Goal: Task Accomplishment & Management: Use online tool/utility

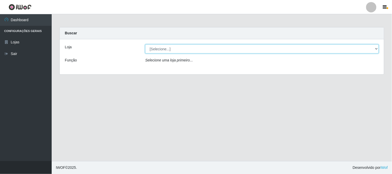
click at [160, 46] on select "[Selecione...] Casatudo BR" at bounding box center [262, 48] width 234 height 9
select select "197"
click at [145, 44] on select "[Selecione...] Casatudo BR" at bounding box center [262, 48] width 234 height 9
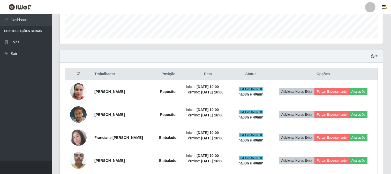
scroll to position [261, 0]
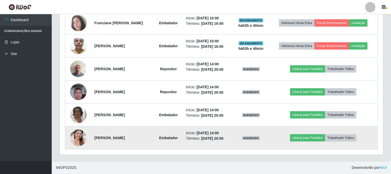
click at [75, 139] on img at bounding box center [78, 137] width 17 height 29
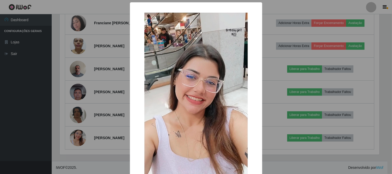
click at [273, 87] on div "× OK Cancel" at bounding box center [196, 87] width 392 height 174
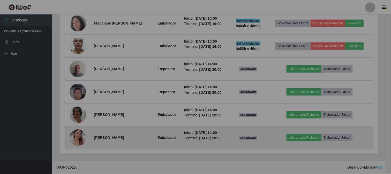
scroll to position [107, 323]
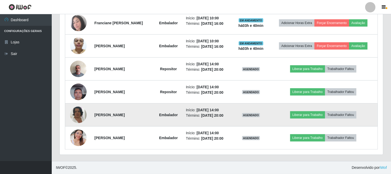
click at [81, 115] on img at bounding box center [78, 114] width 17 height 29
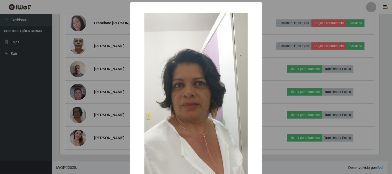
click at [283, 56] on div "× OK Cancel" at bounding box center [196, 87] width 392 height 174
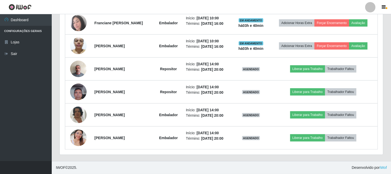
scroll to position [107, 323]
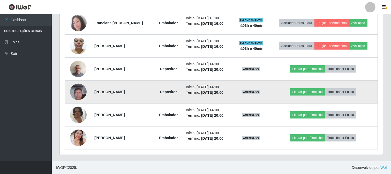
click at [77, 93] on img at bounding box center [78, 92] width 17 height 22
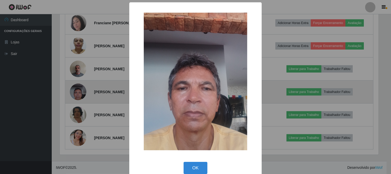
scroll to position [107, 320]
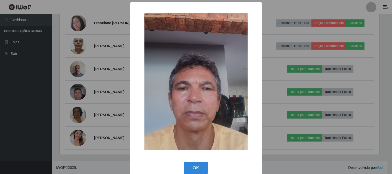
click at [259, 63] on div "× OK Cancel" at bounding box center [196, 91] width 132 height 179
click at [77, 102] on div "× OK Cancel" at bounding box center [196, 87] width 392 height 174
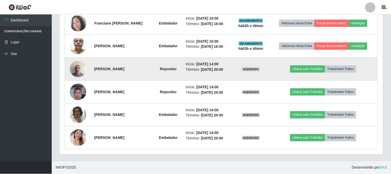
scroll to position [107, 323]
click at [84, 67] on img at bounding box center [78, 69] width 17 height 22
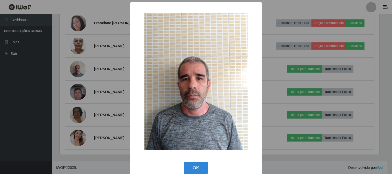
click at [274, 72] on div "× OK Cancel" at bounding box center [196, 87] width 392 height 174
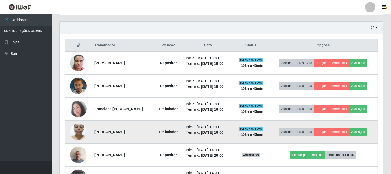
scroll to position [118, 0]
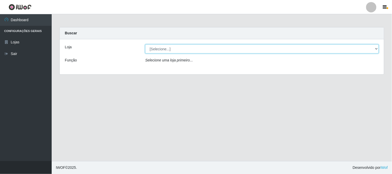
drag, startPoint x: 176, startPoint y: 55, endPoint x: 178, endPoint y: 51, distance: 4.7
click at [178, 50] on select "[Selecione...] Casatudo BR" at bounding box center [262, 48] width 234 height 9
select select "197"
click at [145, 44] on select "[Selecione...] Casatudo BR" at bounding box center [262, 48] width 234 height 9
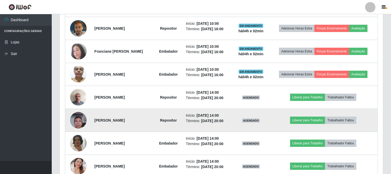
scroll to position [261, 0]
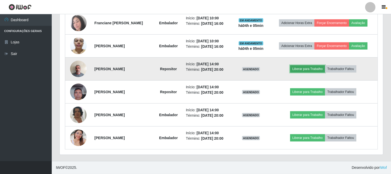
click at [299, 71] on button "Liberar para Trabalho" at bounding box center [307, 68] width 35 height 7
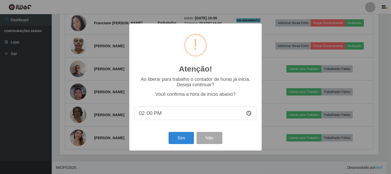
scroll to position [107, 320]
click at [189, 142] on button "Sim" at bounding box center [181, 138] width 25 height 12
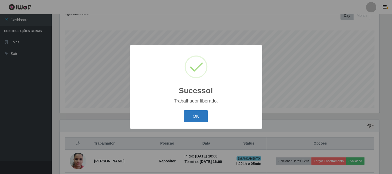
click at [195, 119] on button "OK" at bounding box center [196, 116] width 24 height 12
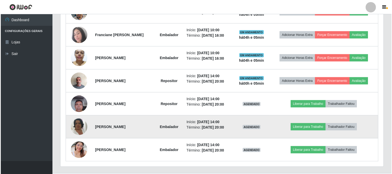
scroll to position [261, 0]
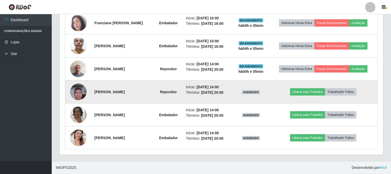
click at [312, 96] on td "Liberar para Trabalho Trabalhador Faltou" at bounding box center [323, 92] width 109 height 23
click at [303, 91] on button "Liberar para Trabalho" at bounding box center [307, 91] width 35 height 7
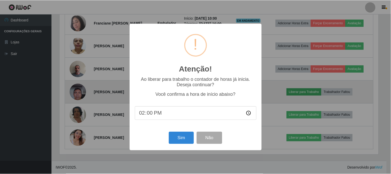
scroll to position [107, 320]
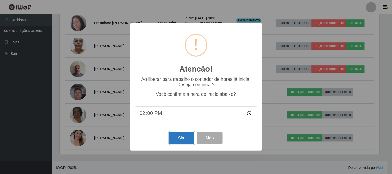
click at [186, 138] on button "Sim" at bounding box center [181, 138] width 25 height 12
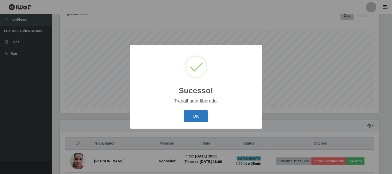
click at [198, 119] on button "OK" at bounding box center [196, 116] width 24 height 12
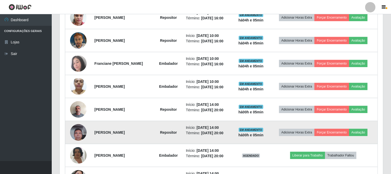
scroll to position [261, 0]
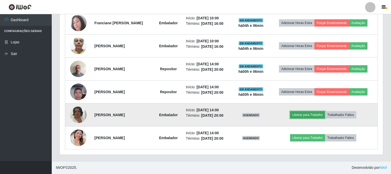
click at [304, 114] on button "Liberar para Trabalho" at bounding box center [307, 114] width 35 height 7
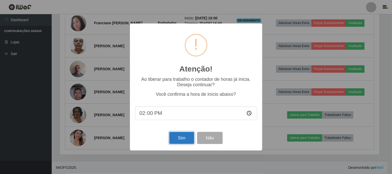
click at [179, 140] on button "Sim" at bounding box center [181, 138] width 25 height 12
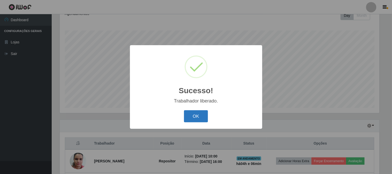
click at [203, 117] on button "OK" at bounding box center [196, 116] width 24 height 12
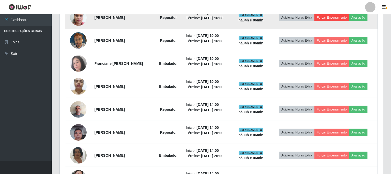
scroll to position [261, 0]
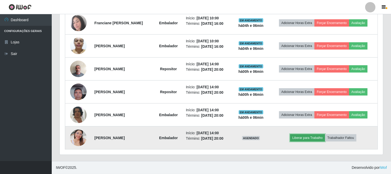
click at [308, 140] on button "Liberar para Trabalho" at bounding box center [307, 137] width 35 height 7
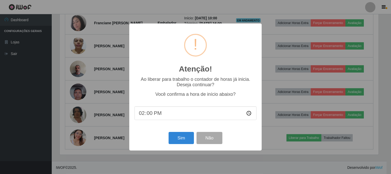
scroll to position [0, 0]
click at [177, 136] on button "Sim" at bounding box center [181, 138] width 25 height 12
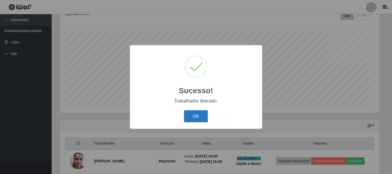
click at [198, 117] on button "OK" at bounding box center [196, 116] width 24 height 12
